Goal: Task Accomplishment & Management: Manage account settings

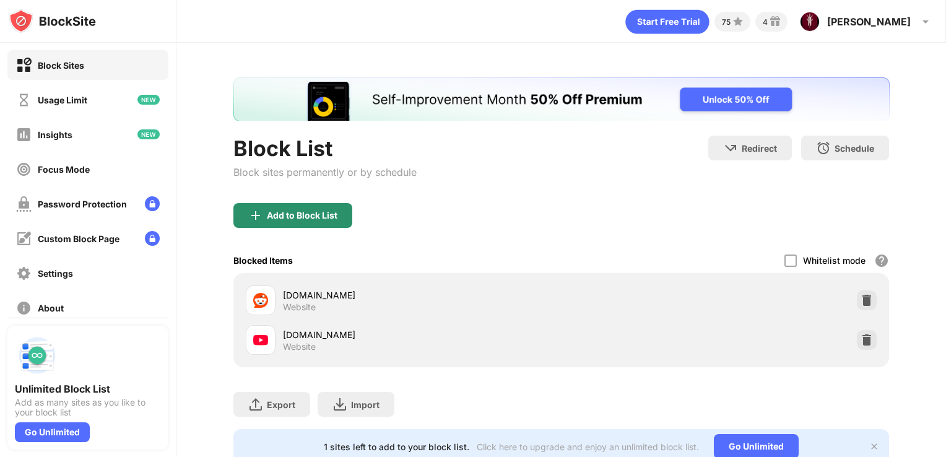
click at [306, 220] on div "Add to Block List" at bounding box center [292, 215] width 119 height 25
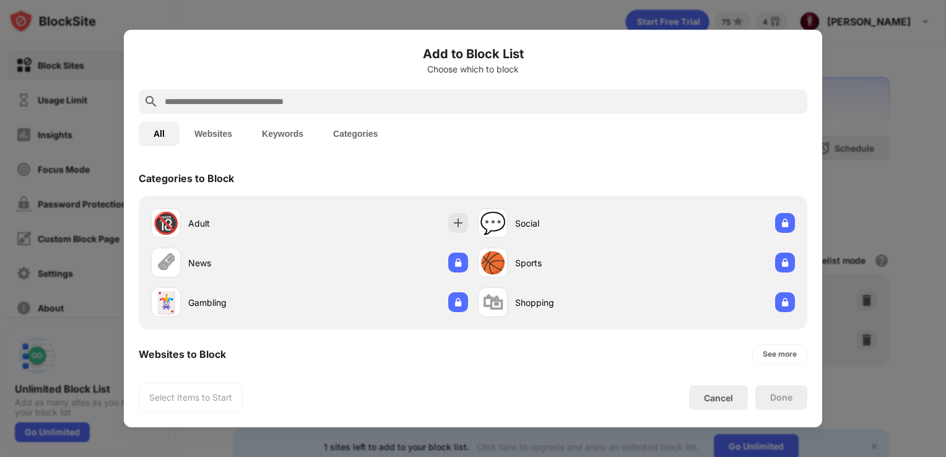
click at [285, 107] on input "text" at bounding box center [482, 101] width 639 height 15
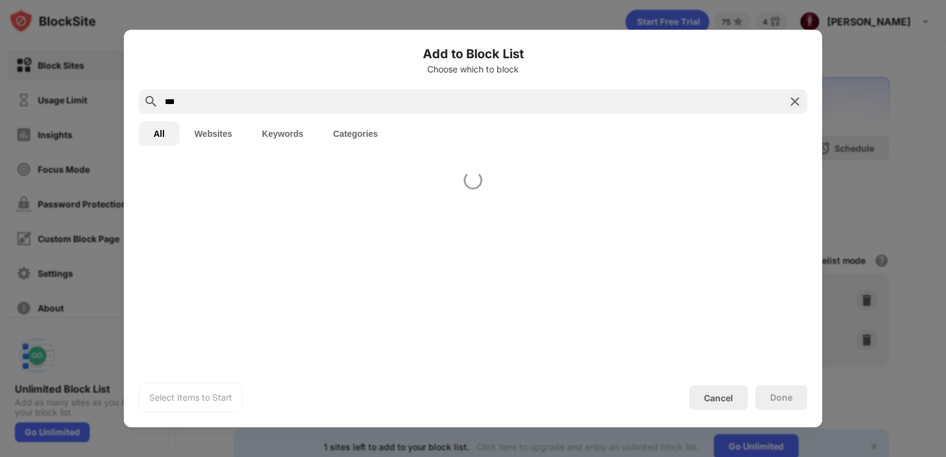
type input "****"
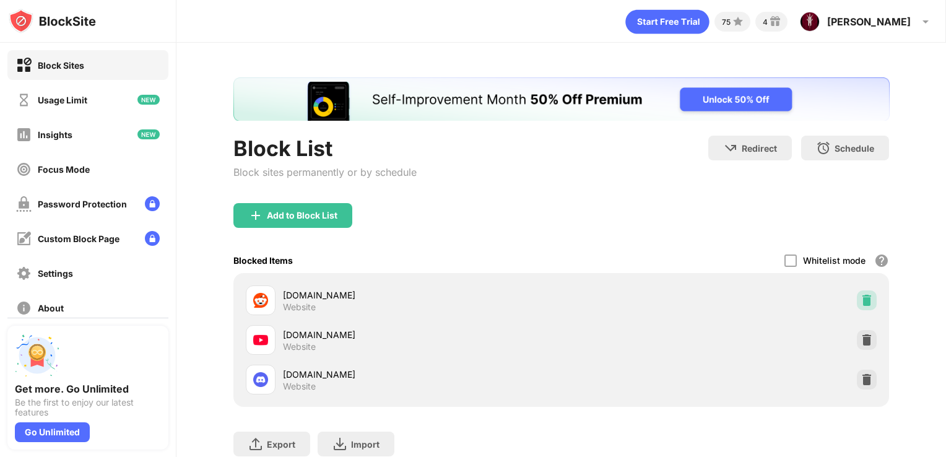
click at [857, 298] on div at bounding box center [867, 300] width 20 height 20
click at [846, 380] on div "[DOMAIN_NAME] Website" at bounding box center [561, 380] width 641 height 40
click at [861, 381] on img at bounding box center [867, 379] width 12 height 12
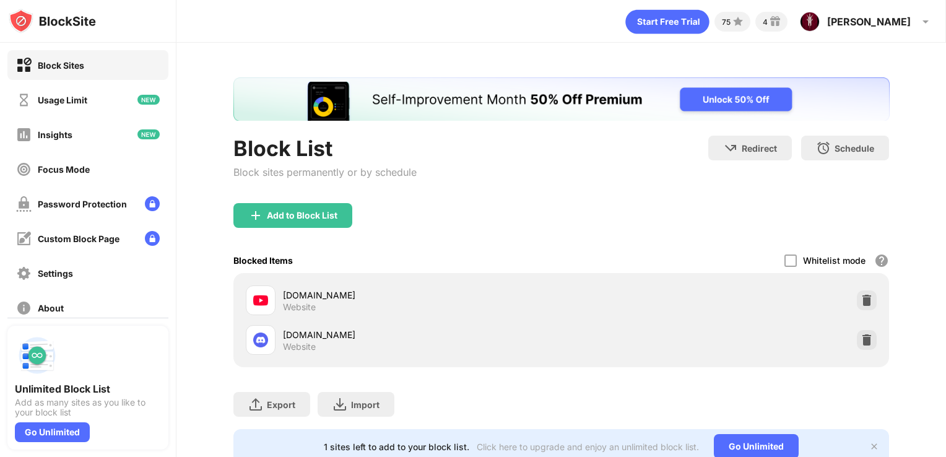
click at [300, 199] on div "Block List Block sites permanently or by schedule" at bounding box center [324, 169] width 183 height 67
click at [304, 206] on div "Add to Block List" at bounding box center [292, 215] width 119 height 25
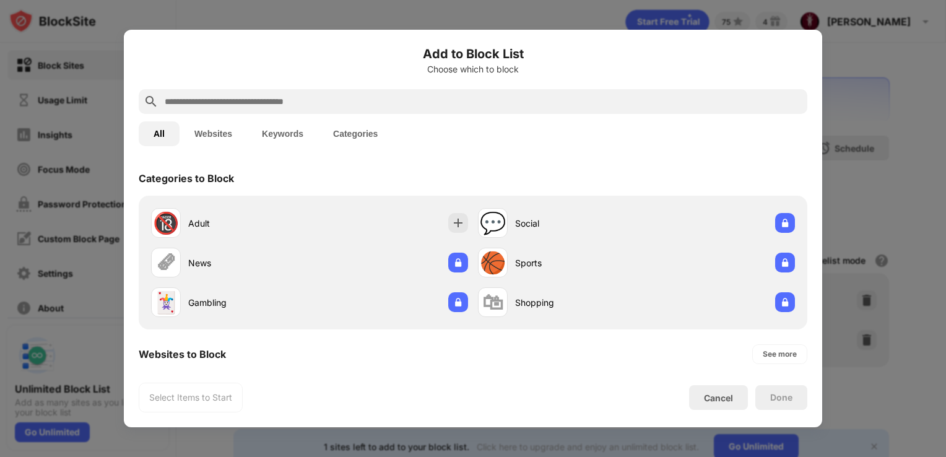
click at [319, 105] on input "text" at bounding box center [482, 101] width 639 height 15
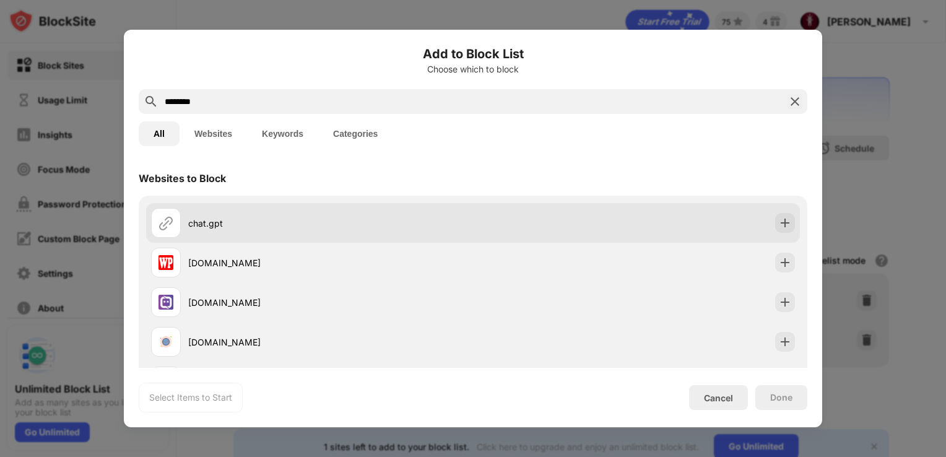
type input "********"
click at [392, 218] on div "chat.gpt" at bounding box center [330, 223] width 285 height 13
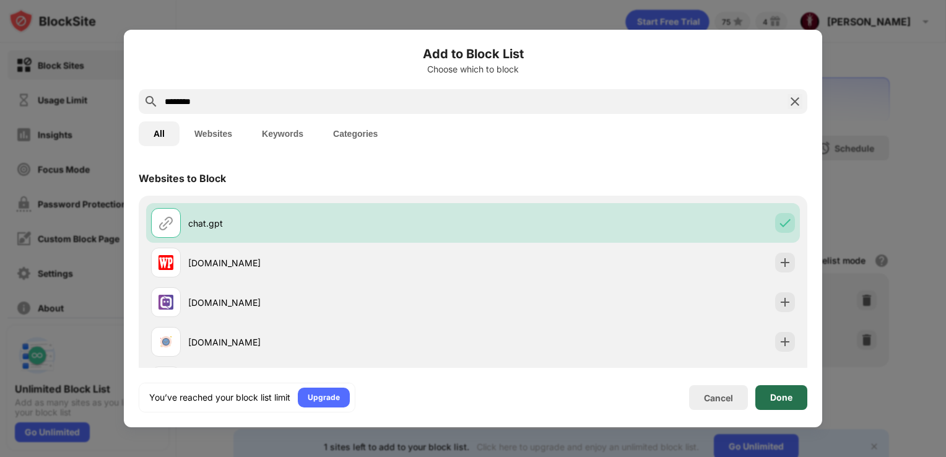
click at [781, 386] on div "Done" at bounding box center [781, 397] width 52 height 25
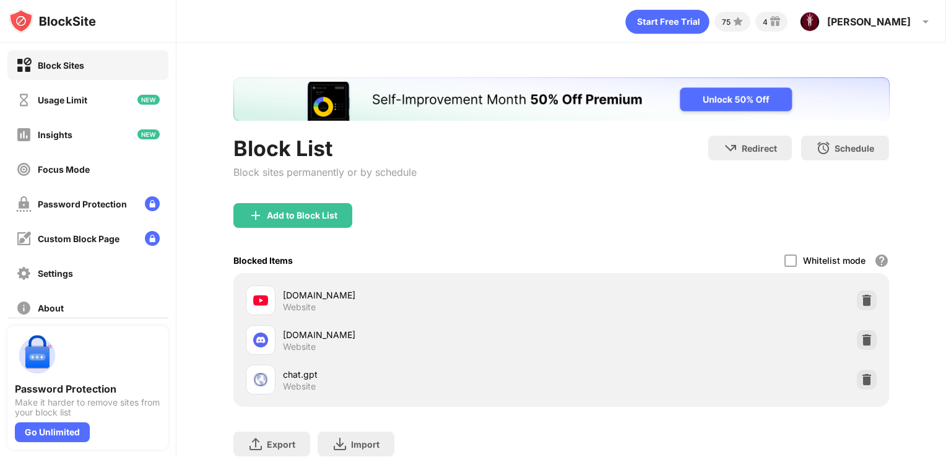
click at [866, 381] on div at bounding box center [867, 380] width 20 height 20
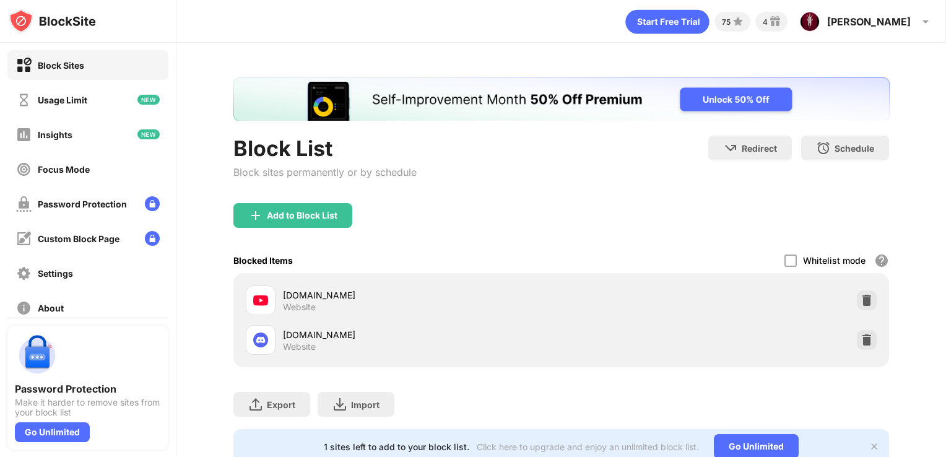
click at [366, 210] on div "Add to Block List" at bounding box center [561, 225] width 656 height 45
click at [337, 210] on div "Add to Block List" at bounding box center [302, 215] width 71 height 10
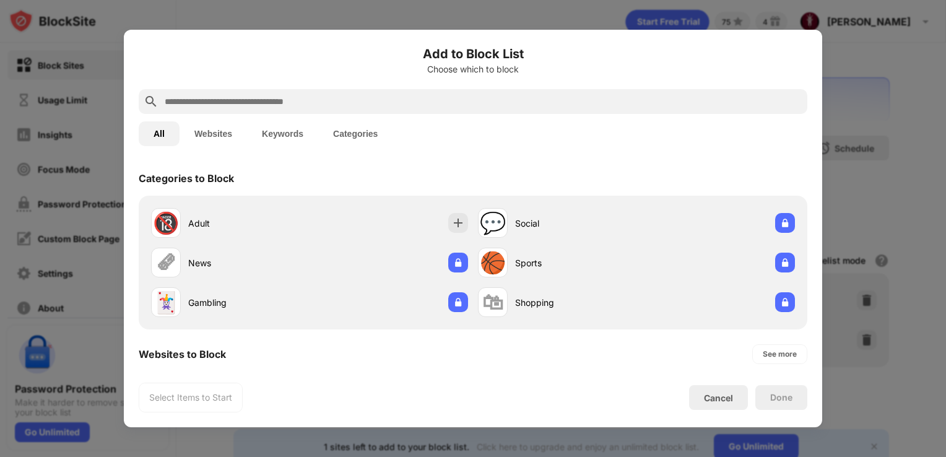
click at [352, 108] on input "text" at bounding box center [482, 101] width 639 height 15
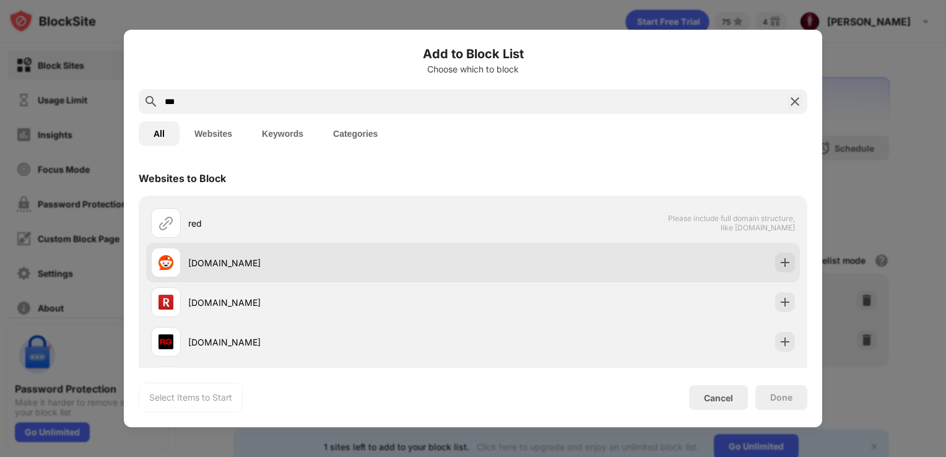
type input "***"
click at [389, 266] on div "[DOMAIN_NAME]" at bounding box center [330, 262] width 285 height 13
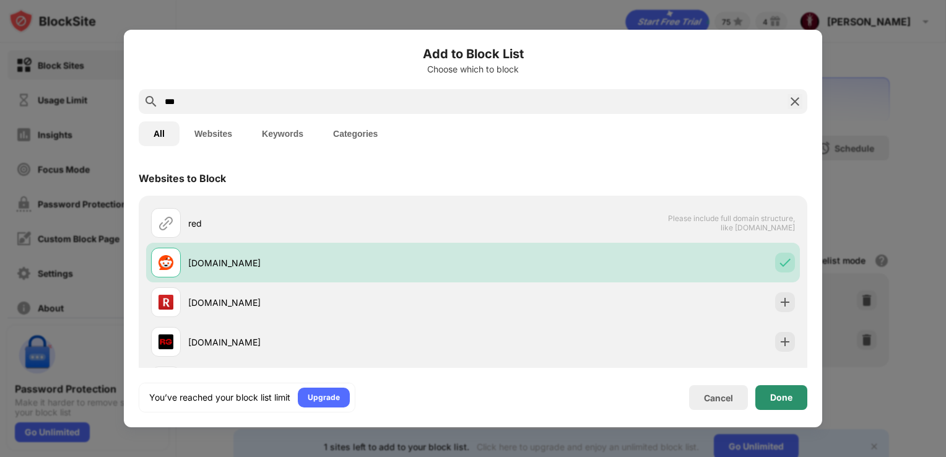
click at [763, 402] on div "Done" at bounding box center [781, 397] width 52 height 25
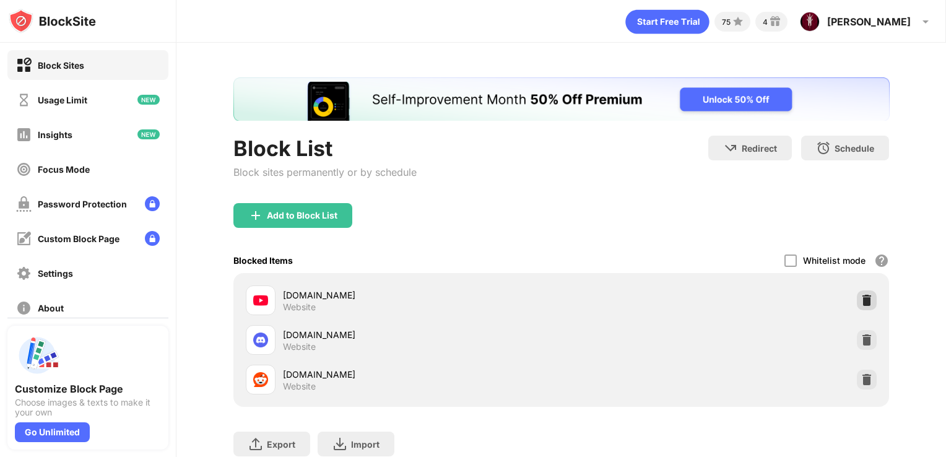
drag, startPoint x: 859, startPoint y: 293, endPoint x: 828, endPoint y: 287, distance: 31.6
click at [861, 294] on img at bounding box center [867, 300] width 12 height 12
